Goal: Task Accomplishment & Management: Manage account settings

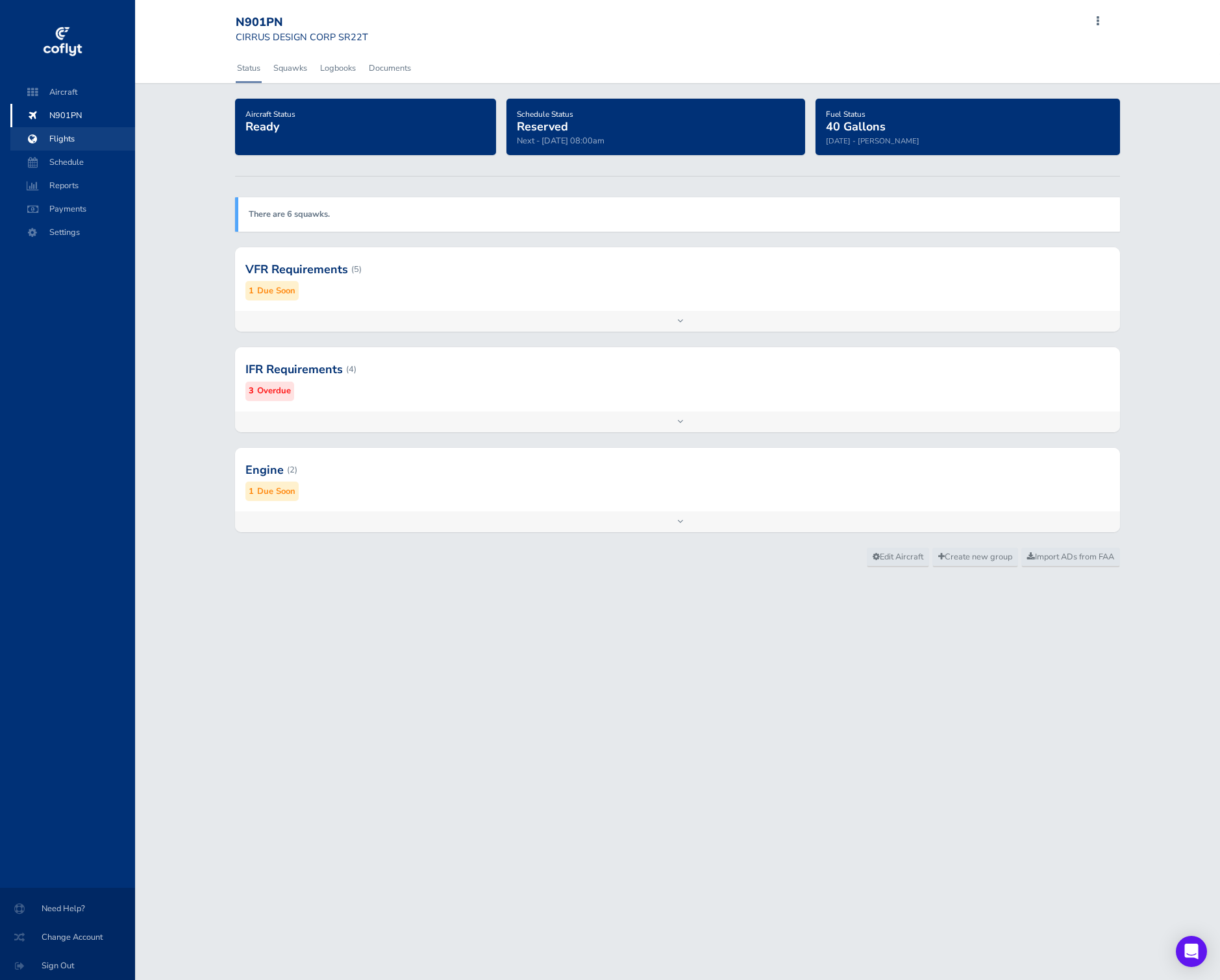
click at [76, 140] on span "Flights" at bounding box center [73, 139] width 99 height 23
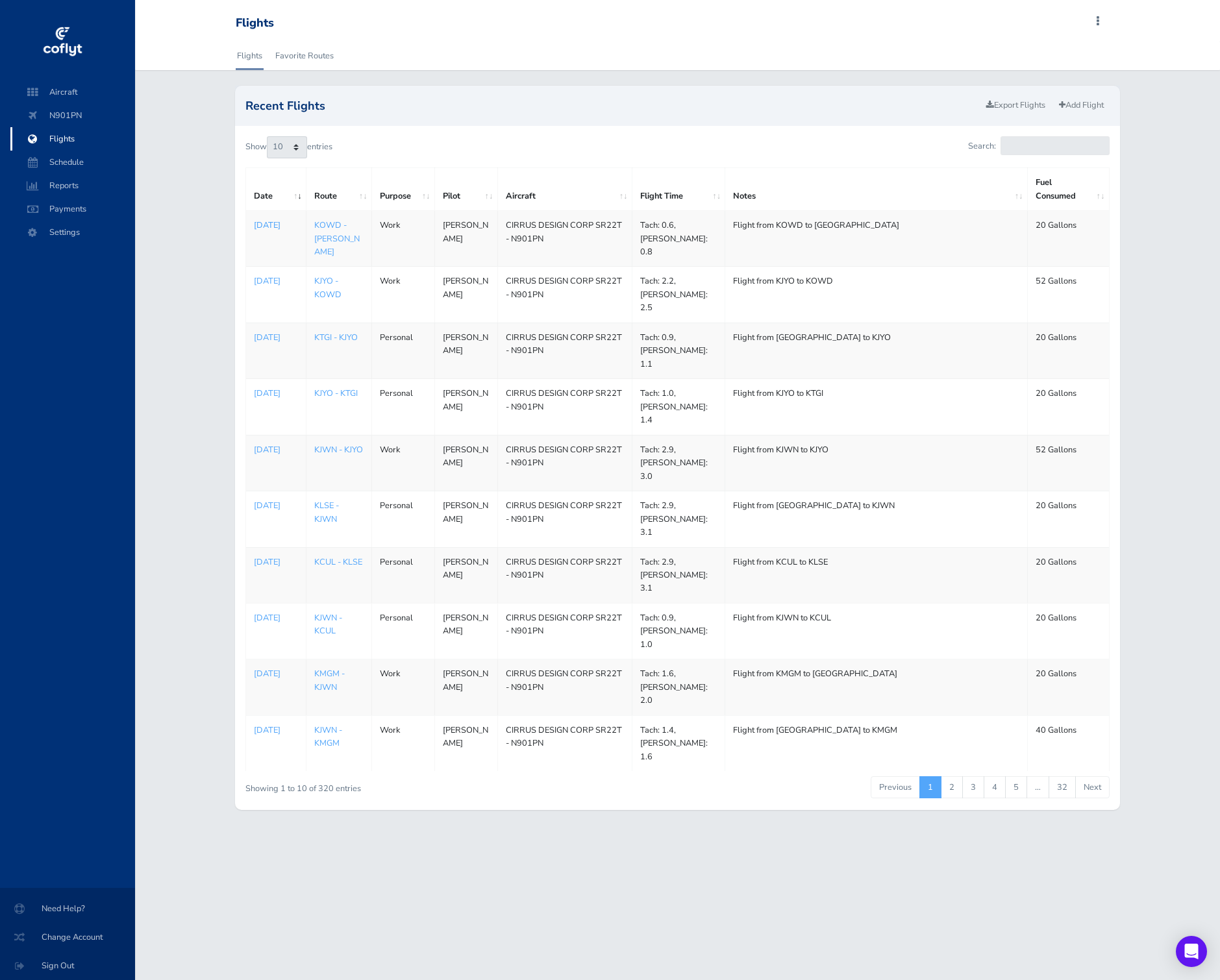
click at [258, 231] on p "Sep 03, 2025" at bounding box center [276, 225] width 44 height 13
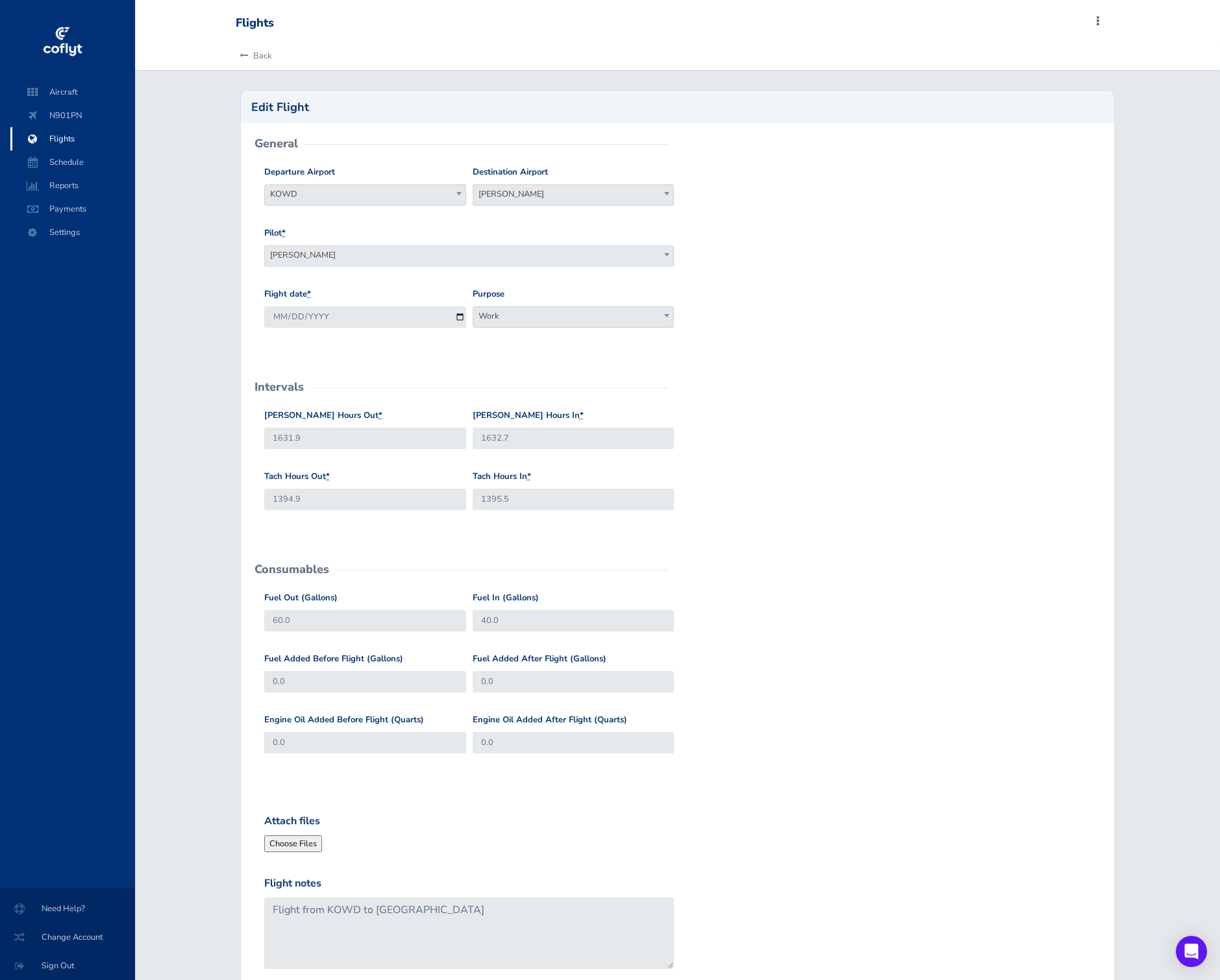
click at [768, 125] on div "General Departure Airport KOWD KOWD Destination Airport KACK KACK Pilot * David…" at bounding box center [677, 572] width 873 height 898
